Goal: Task Accomplishment & Management: Manage account settings

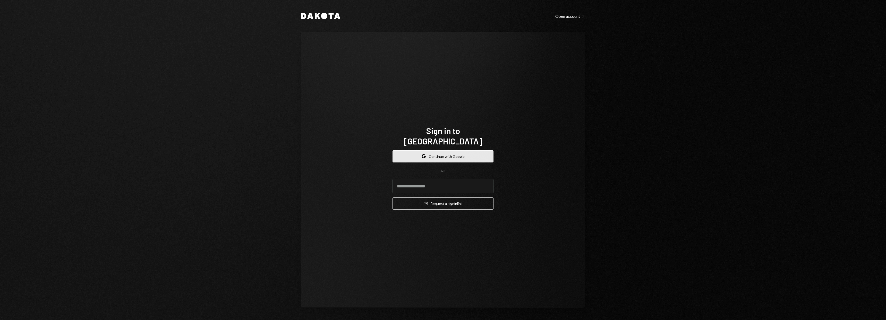
click at [444, 150] on button "Google Continue with Google" at bounding box center [442, 156] width 101 height 12
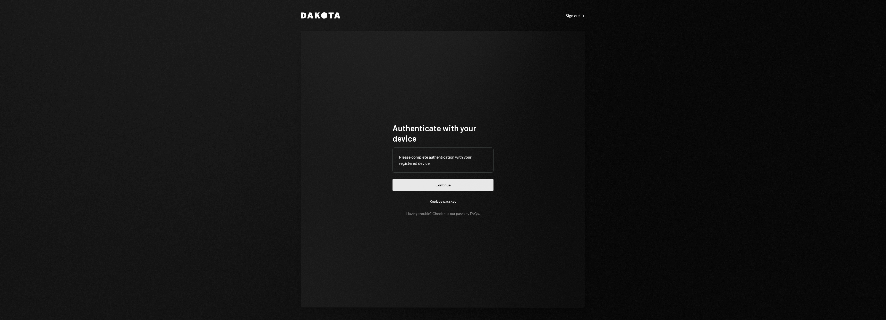
click at [430, 185] on button "Continue" at bounding box center [442, 185] width 101 height 12
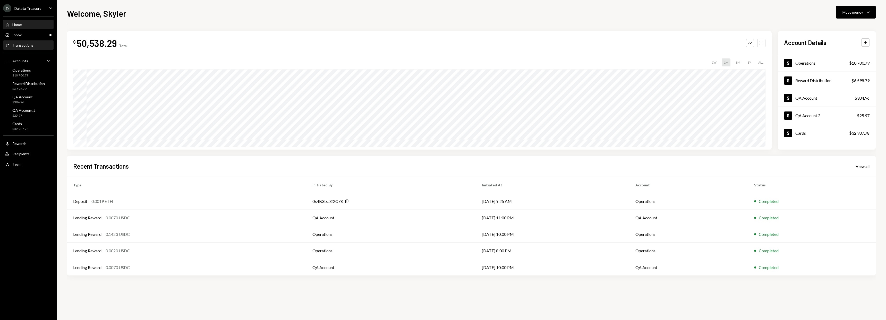
click at [20, 46] on div "Transactions" at bounding box center [22, 45] width 21 height 4
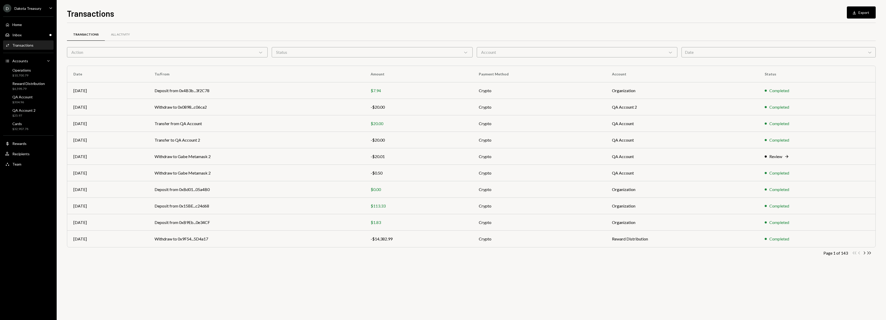
click at [748, 50] on div "Date Chevron Down" at bounding box center [778, 52] width 194 height 10
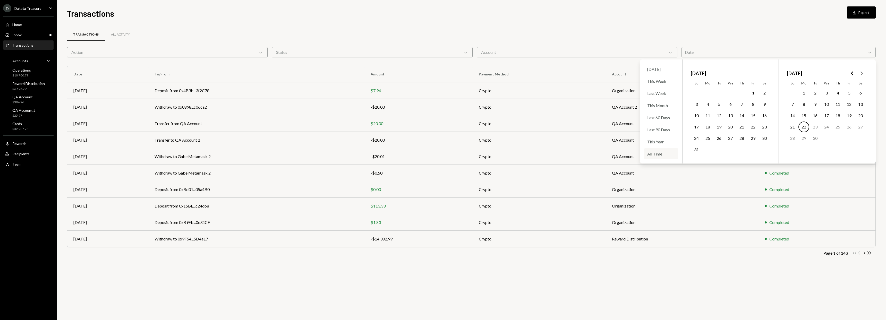
click at [660, 155] on div "All Time" at bounding box center [661, 153] width 34 height 11
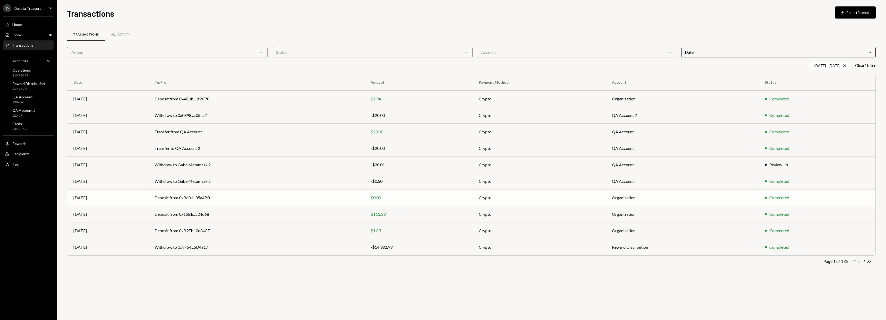
drag, startPoint x: 605, startPoint y: 202, endPoint x: 603, endPoint y: 200, distance: 3.1
click at [606, 202] on td "Organization" at bounding box center [682, 198] width 153 height 16
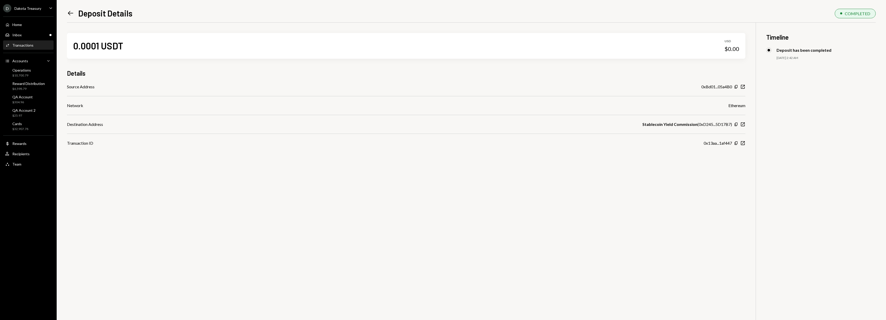
click at [72, 14] on icon "Left Arrow" at bounding box center [70, 13] width 7 height 7
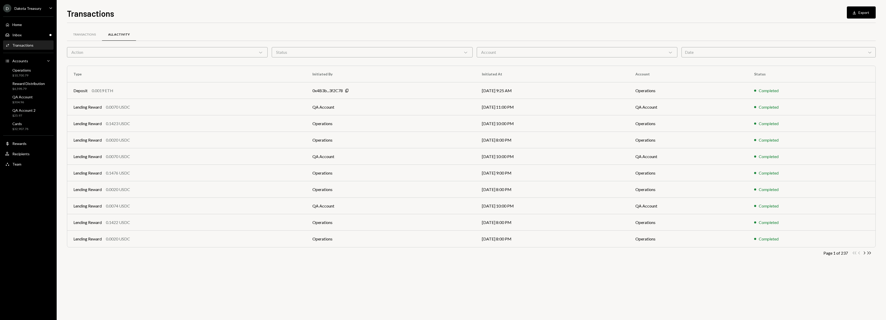
click at [870, 253] on icon "Double Arrow Right" at bounding box center [868, 253] width 5 height 5
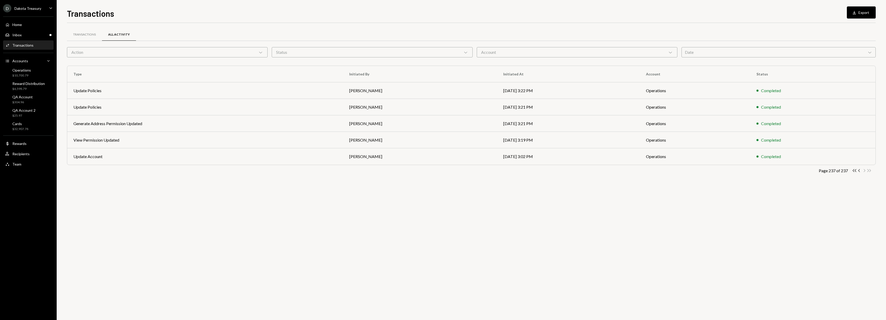
click at [859, 171] on icon "Chevron Left" at bounding box center [859, 170] width 5 height 5
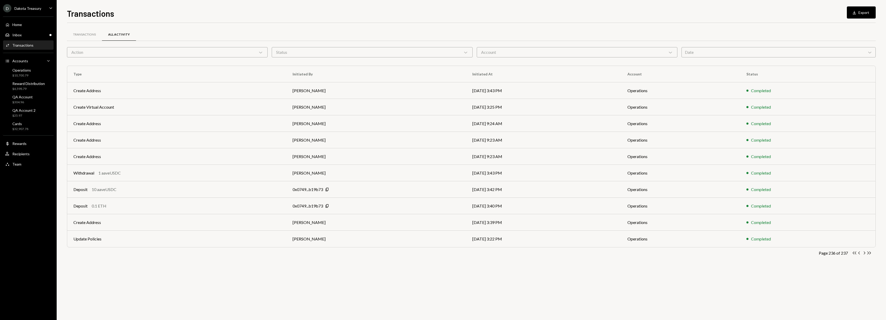
click at [165, 53] on div "Action Chevron Down" at bounding box center [167, 52] width 201 height 10
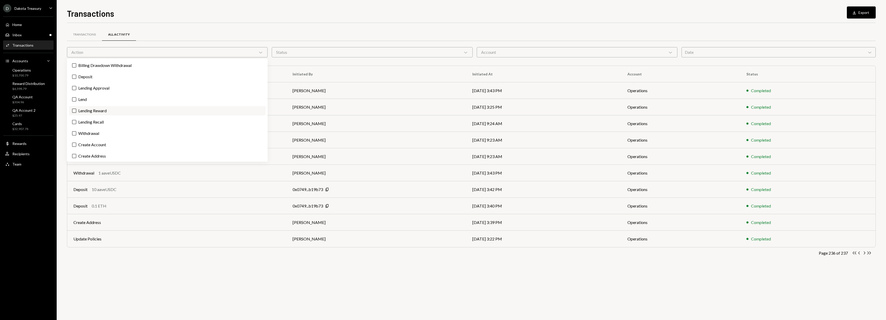
scroll to position [126, 0]
type button "on"
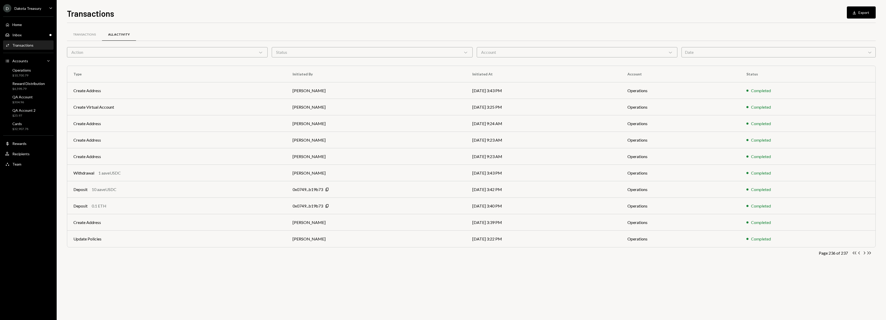
click at [330, 47] on div "Status Chevron Down" at bounding box center [372, 52] width 201 height 10
drag, startPoint x: 541, startPoint y: 38, endPoint x: 543, endPoint y: 49, distance: 10.4
click at [542, 39] on div "Transactions All Activity" at bounding box center [471, 34] width 809 height 13
click at [539, 51] on div "Account Chevron Down" at bounding box center [577, 52] width 201 height 10
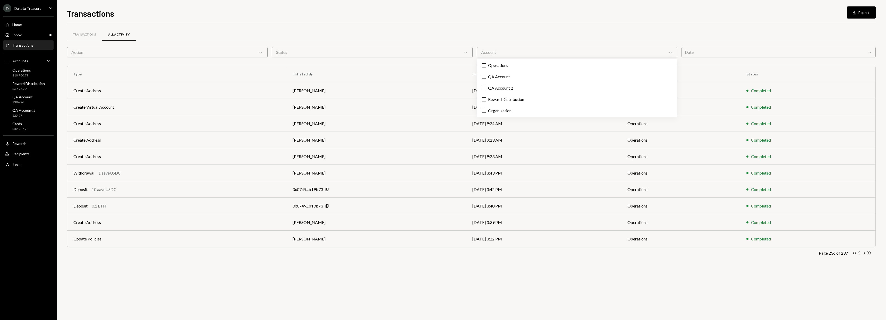
drag, startPoint x: 537, startPoint y: 48, endPoint x: 537, endPoint y: 46, distance: 2.7
click at [537, 48] on div "Account Chevron Down" at bounding box center [577, 52] width 201 height 10
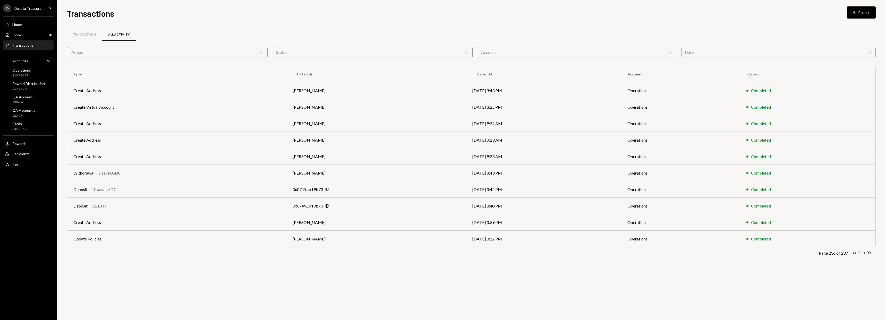
click at [536, 40] on div "Transactions All Activity" at bounding box center [471, 34] width 809 height 13
click at [89, 31] on div "Transactions" at bounding box center [84, 35] width 35 height 12
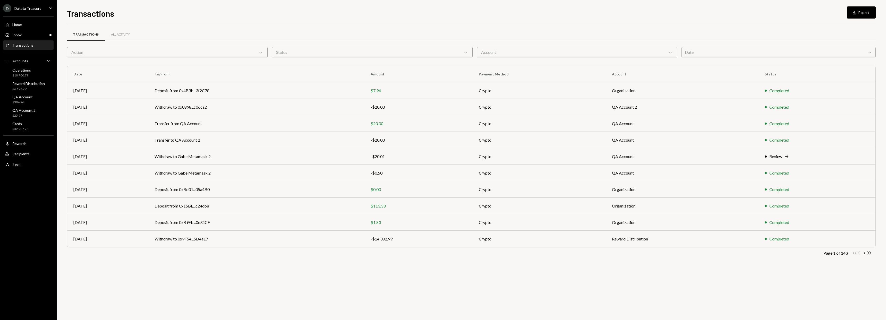
click at [509, 30] on div "Transactions All Activity" at bounding box center [471, 34] width 809 height 13
